Goal: Information Seeking & Learning: Learn about a topic

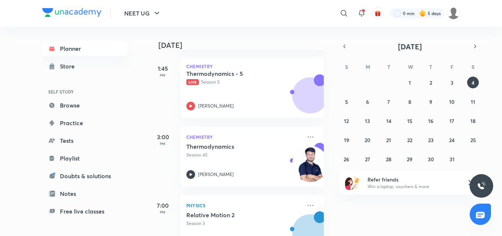
scroll to position [294, 0]
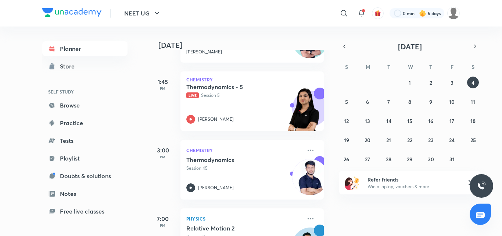
click at [192, 121] on icon at bounding box center [190, 119] width 9 height 9
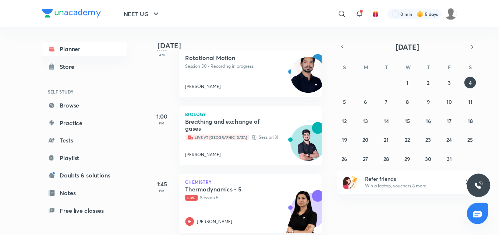
scroll to position [147, 0]
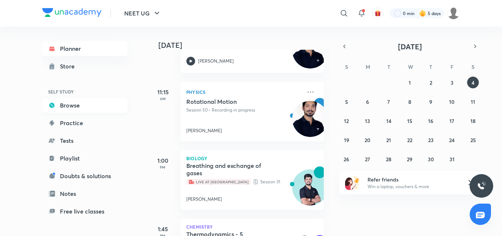
click at [82, 100] on link "Browse" at bounding box center [84, 105] width 85 height 15
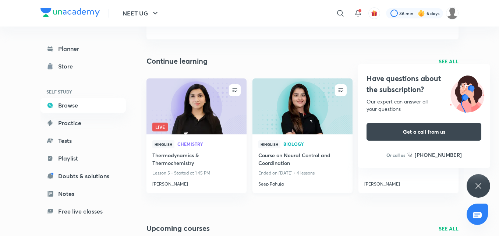
scroll to position [74, 0]
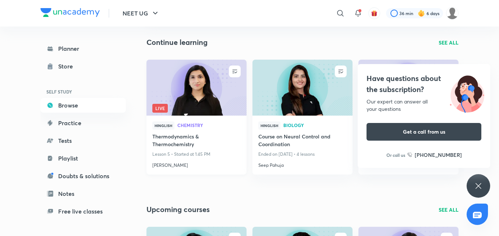
click at [200, 99] on img at bounding box center [196, 87] width 102 height 57
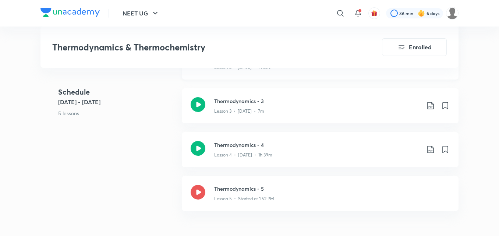
scroll to position [507, 0]
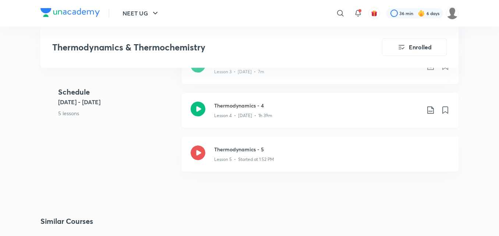
click at [200, 111] on icon at bounding box center [197, 108] width 15 height 15
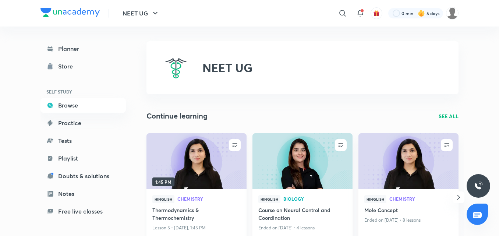
click at [223, 147] on img at bounding box center [196, 160] width 102 height 57
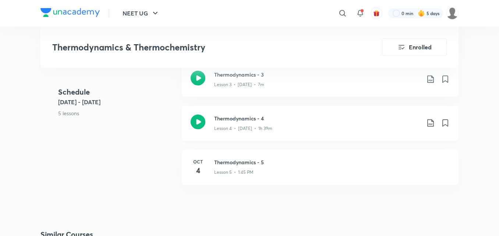
scroll to position [515, 0]
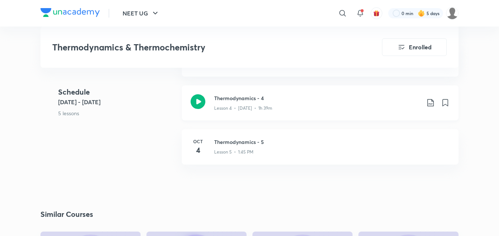
click at [197, 97] on icon at bounding box center [197, 101] width 15 height 15
